Goal: Book appointment/travel/reservation

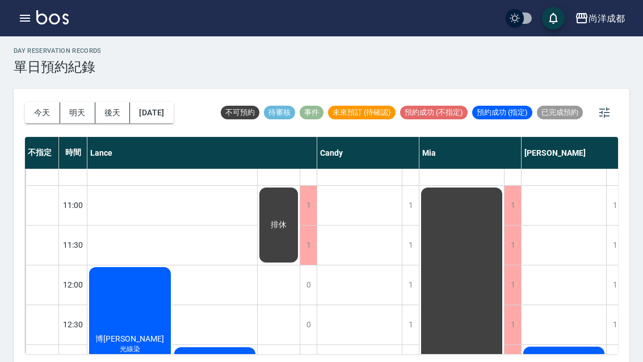
scroll to position [83, -1]
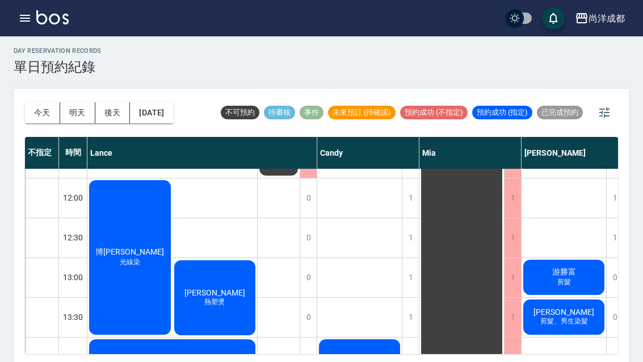
click at [76, 111] on button "明天" at bounding box center [77, 112] width 35 height 21
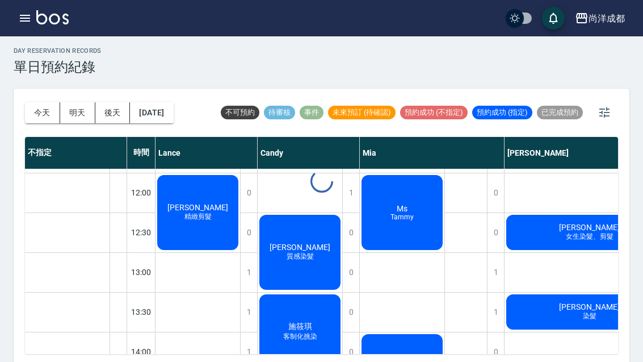
scroll to position [158, 0]
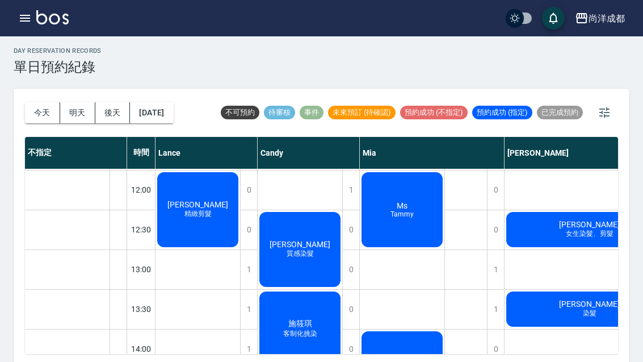
click at [111, 118] on button "後天" at bounding box center [112, 112] width 35 height 21
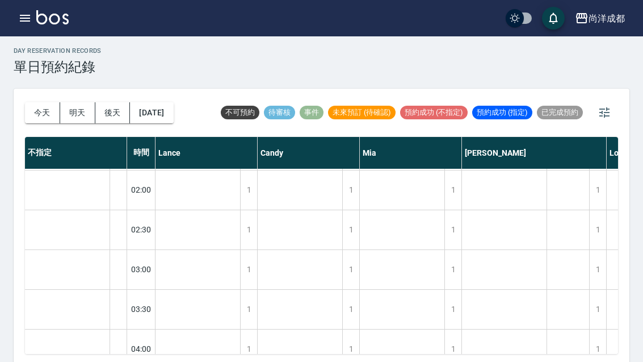
click at [159, 118] on button "[DATE]" at bounding box center [151, 112] width 43 height 21
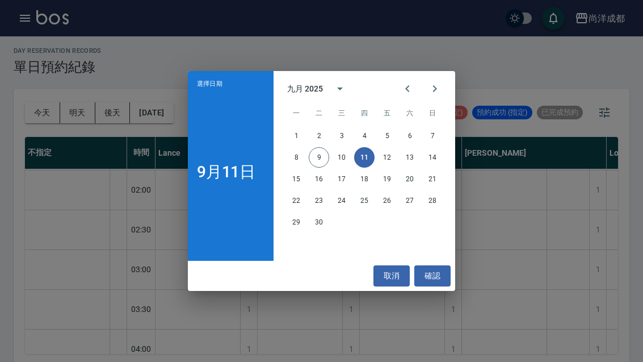
click at [384, 168] on button "12" at bounding box center [387, 157] width 20 height 20
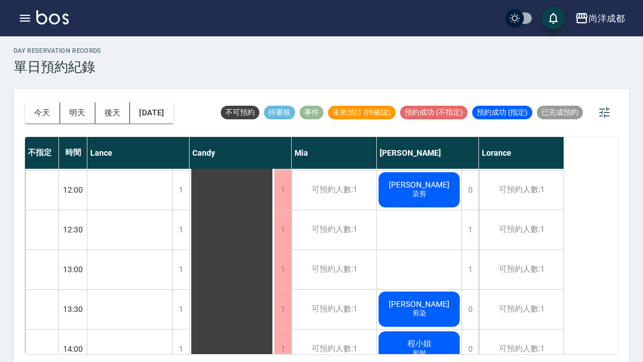
click at [166, 116] on button "[DATE]" at bounding box center [151, 112] width 43 height 21
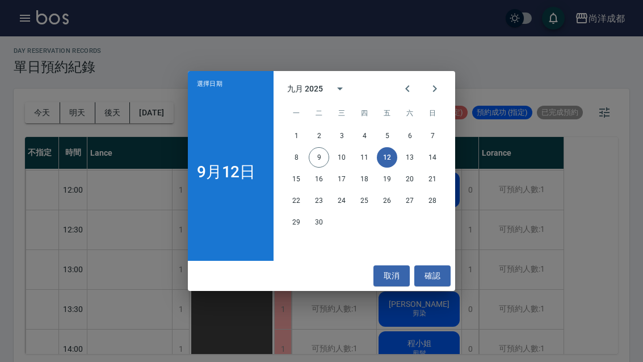
click at [411, 168] on button "13" at bounding box center [410, 157] width 20 height 20
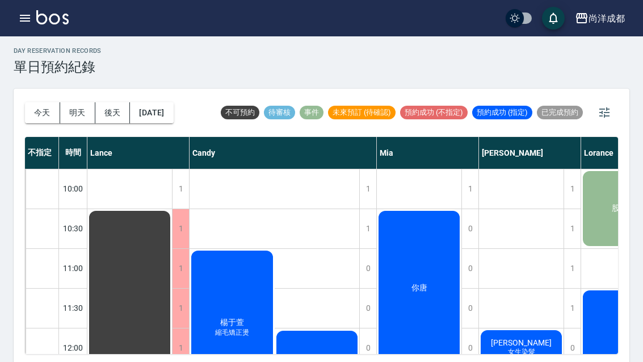
click at [118, 114] on button "後天" at bounding box center [112, 112] width 35 height 21
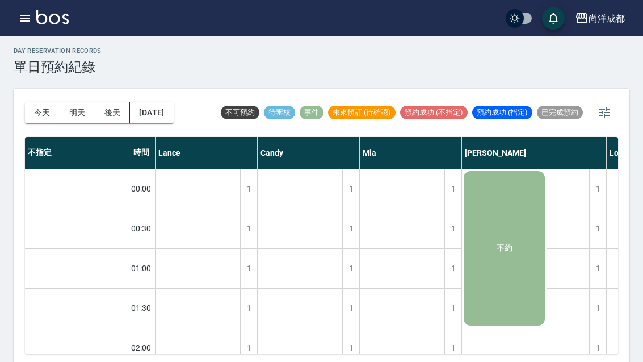
click at [153, 119] on button "[DATE]" at bounding box center [151, 112] width 43 height 21
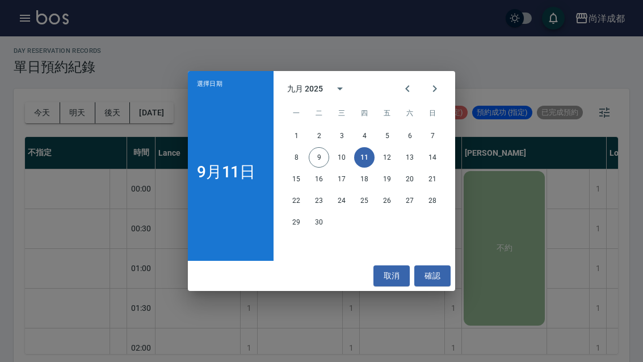
click at [390, 168] on button "12" at bounding box center [387, 157] width 20 height 20
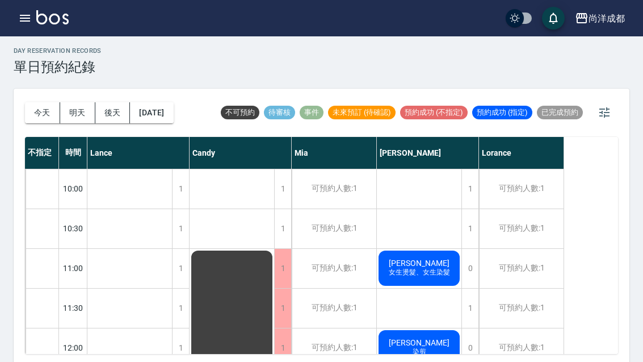
click at [165, 115] on button "[DATE]" at bounding box center [151, 112] width 43 height 21
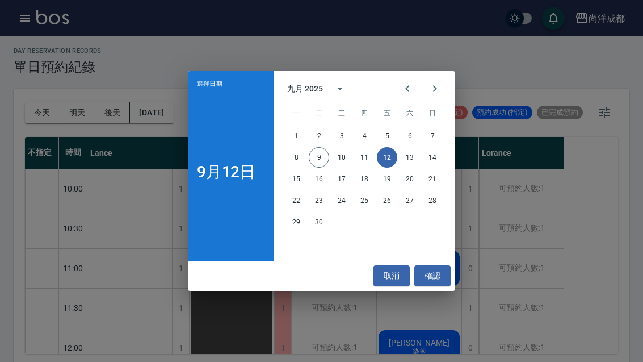
click at [368, 168] on button "11" at bounding box center [364, 157] width 20 height 20
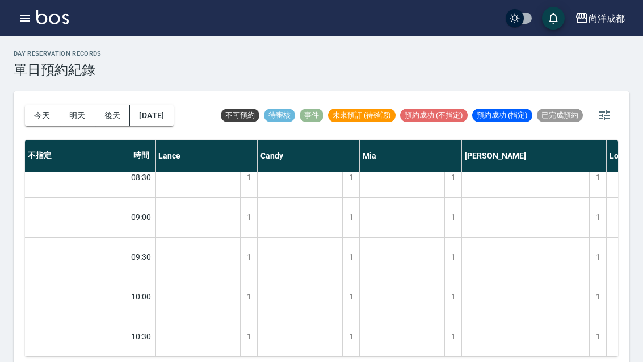
scroll to position [870, -3]
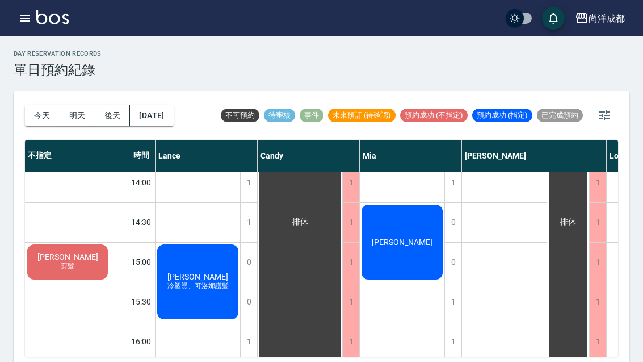
click at [44, 115] on button "今天" at bounding box center [42, 115] width 35 height 21
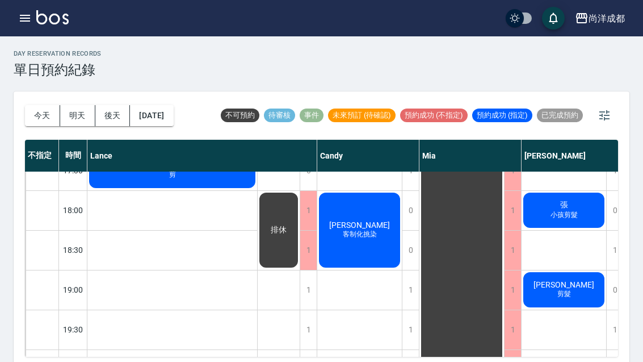
scroll to position [617, 0]
